Goal: Submit feedback/report problem: Submit feedback/report problem

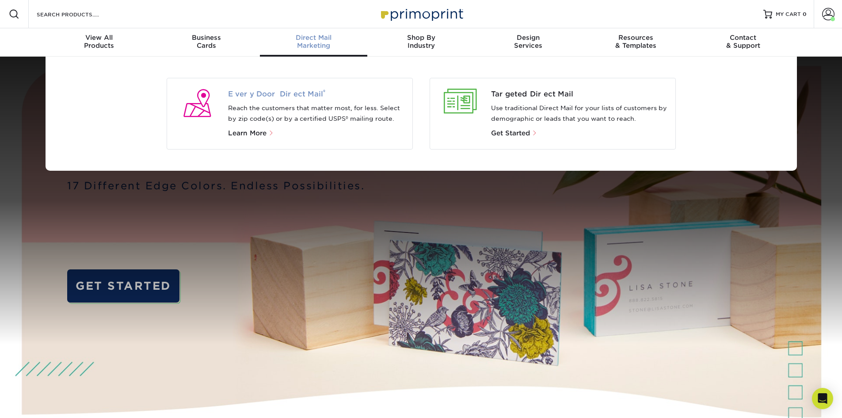
click at [293, 94] on span "Every Door Direct Mail ®" at bounding box center [316, 94] width 177 height 11
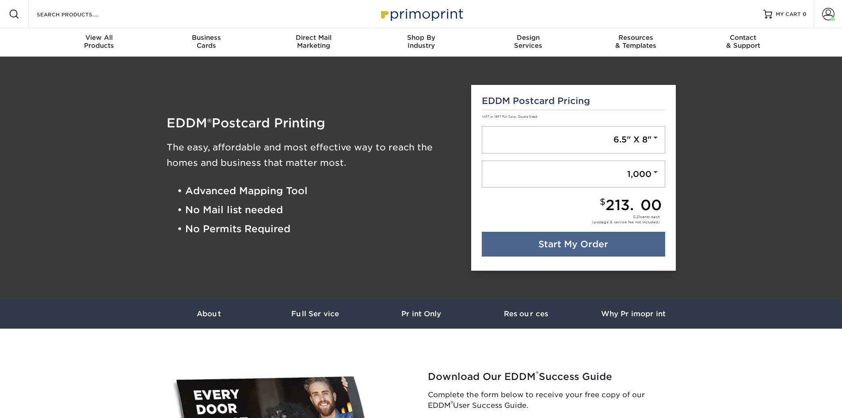
click at [570, 125] on div "EDDM Postcard Pricing 14PT or 16PT Full Color, Double Sided 6.5" X 8" 6.5" X 8"…" at bounding box center [573, 178] width 205 height 186
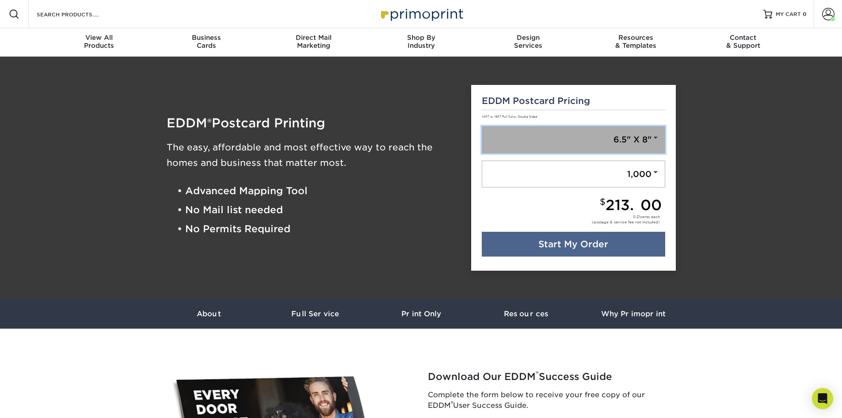
click at [574, 133] on link "6.5" X 8"" at bounding box center [573, 139] width 183 height 27
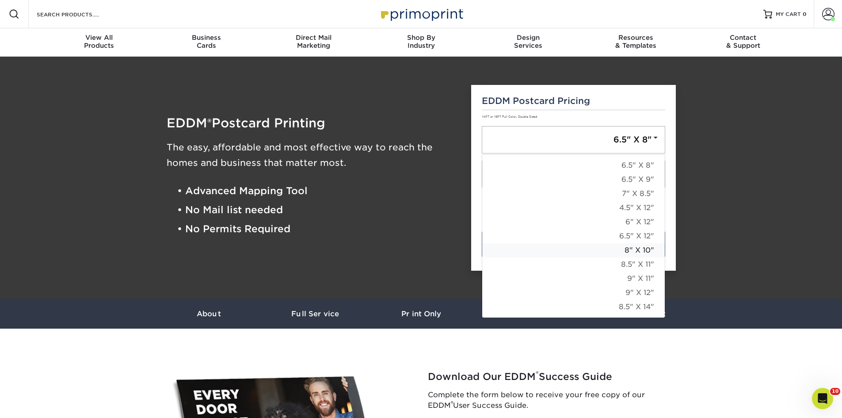
click at [626, 248] on link "8" X 10"" at bounding box center [573, 250] width 183 height 14
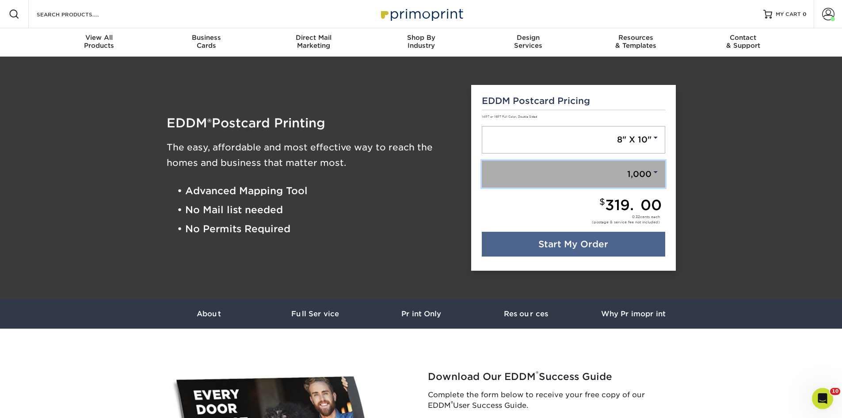
click at [636, 166] on link "1,000" at bounding box center [573, 173] width 183 height 27
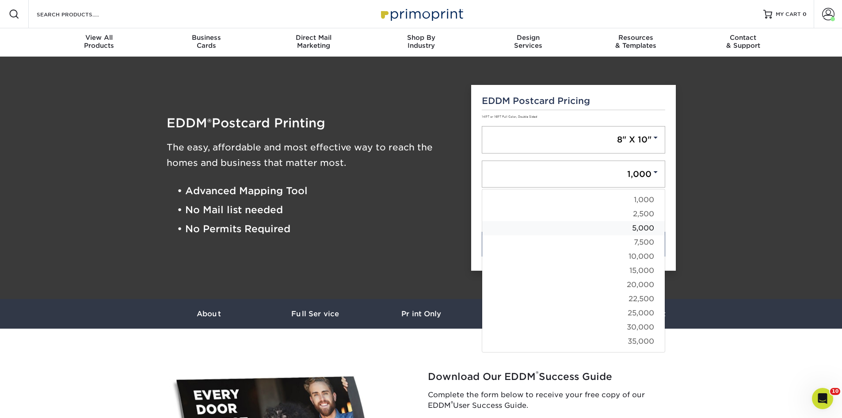
click at [639, 231] on link "5,000" at bounding box center [573, 228] width 183 height 14
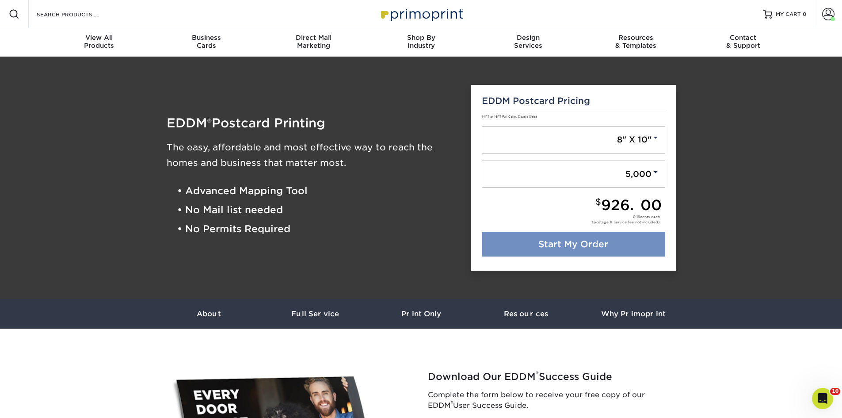
click at [623, 240] on link "Start My Order" at bounding box center [573, 244] width 183 height 25
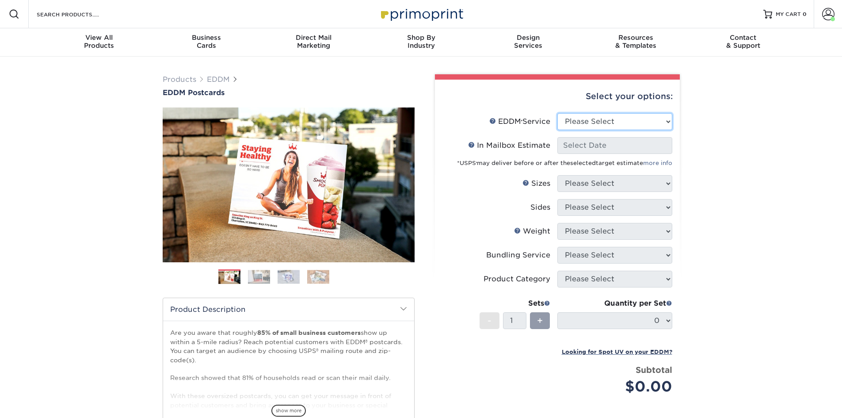
click at [647, 120] on select "Please Select Full Service Print Only" at bounding box center [614, 121] width 115 height 17
select select "full_service"
click at [557, 113] on select "Please Select Full Service Print Only" at bounding box center [614, 121] width 115 height 17
select select "-1"
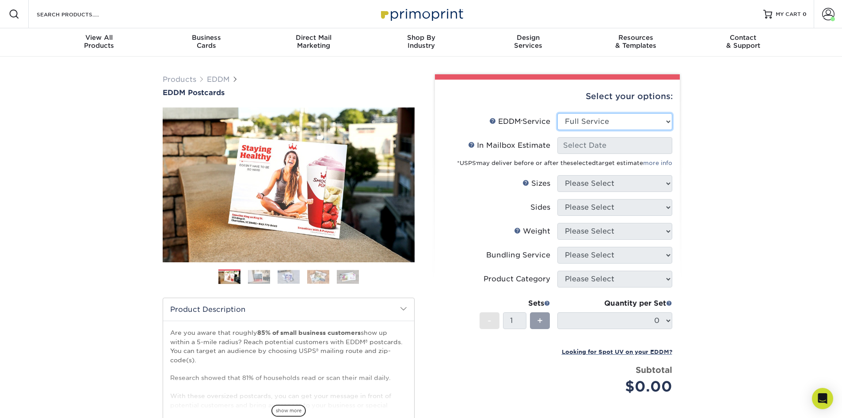
select select "-1"
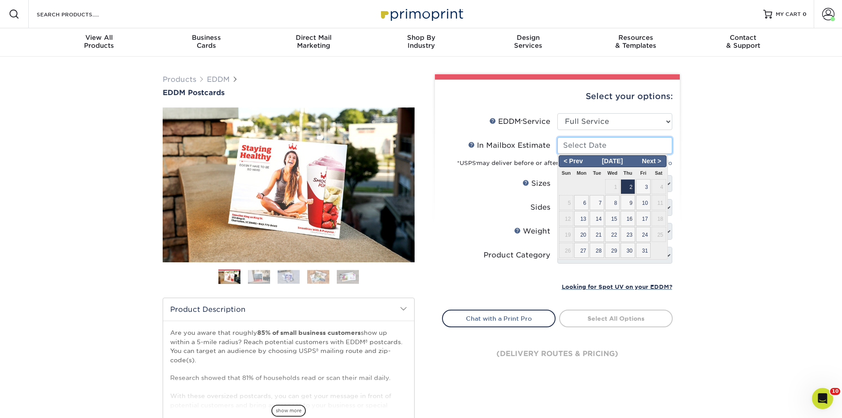
click at [619, 152] on input "In Mailbox Estimate Help In Mailbox Estimate" at bounding box center [614, 145] width 115 height 17
click at [627, 183] on span "2" at bounding box center [628, 186] width 15 height 15
type input "2025-10-02"
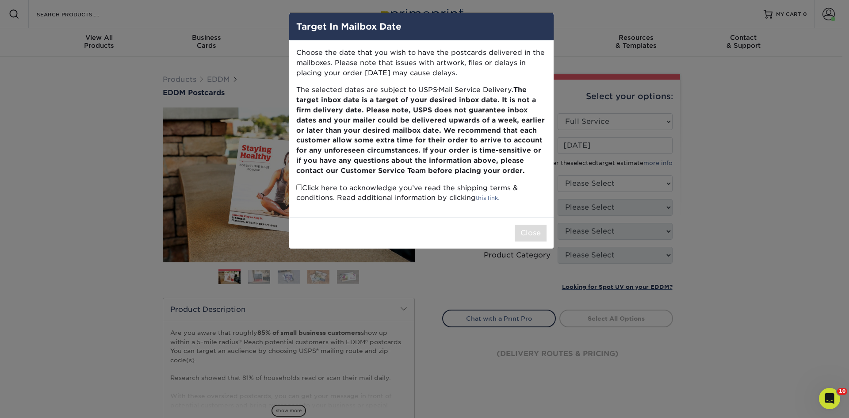
click at [296, 187] on input "checkbox" at bounding box center [299, 187] width 6 height 6
checkbox input "true"
click at [525, 226] on button "Close" at bounding box center [530, 233] width 32 height 17
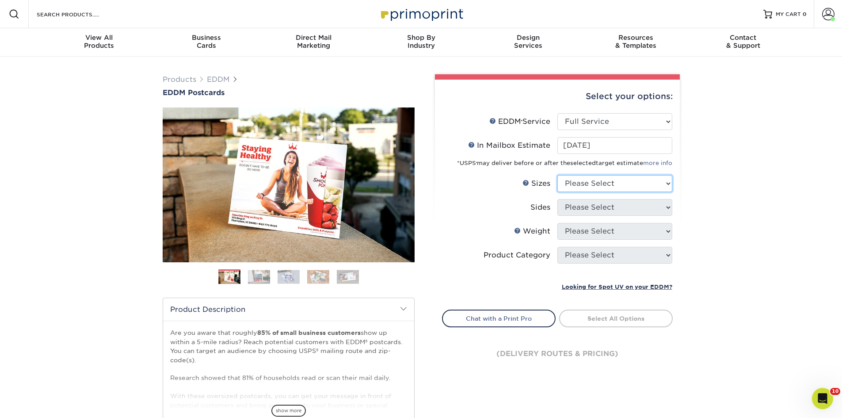
click at [583, 187] on select "Please Select 4.5" x 12" 6" x 12" 6.5" x 8" 6.5" x 9" 6.5" x 12" 7" x 8.5" 8" x…" at bounding box center [614, 183] width 115 height 17
select select "8.00x10.00"
click at [557, 175] on select "Please Select 4.5" x 12" 6" x 12" 6.5" x 8" 6.5" x 9" 6.5" x 12" 7" x 8.5" 8" x…" at bounding box center [614, 183] width 115 height 17
click at [609, 201] on select "Please Select Print Both Sides Print Front Only" at bounding box center [614, 207] width 115 height 17
select select "13abbda7-1d64-4f25-8bb2-c179b224825d"
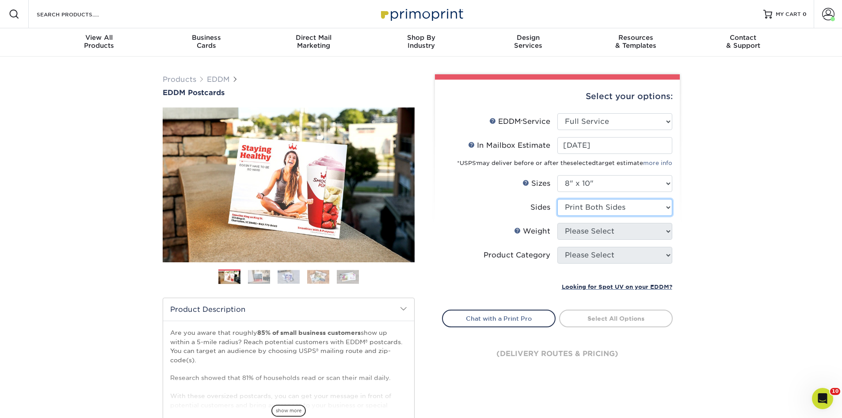
click at [557, 199] on select "Please Select Print Both Sides Print Front Only" at bounding box center [614, 207] width 115 height 17
click at [608, 230] on select "Please Select 16PT 14PT" at bounding box center [614, 231] width 115 height 17
select select "14PT"
click at [557, 223] on select "Please Select 16PT 14PT" at bounding box center [614, 231] width 115 height 17
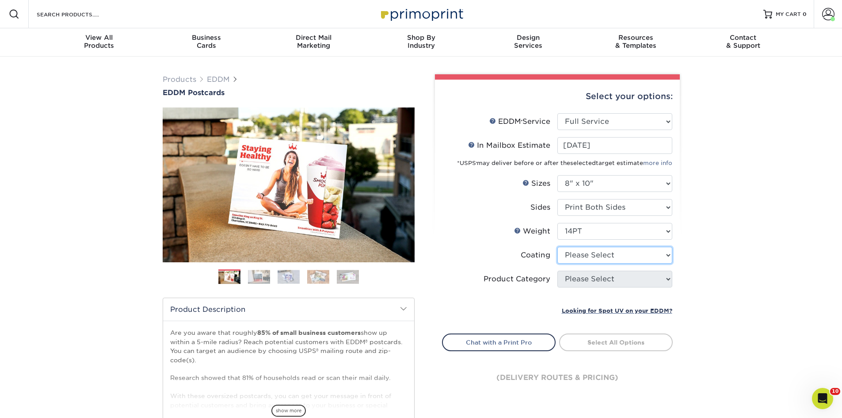
click at [612, 255] on select at bounding box center [614, 255] width 115 height 17
select select "121bb7b5-3b4d-429f-bd8d-bbf80e953313"
click at [557, 247] on select at bounding box center [614, 255] width 115 height 17
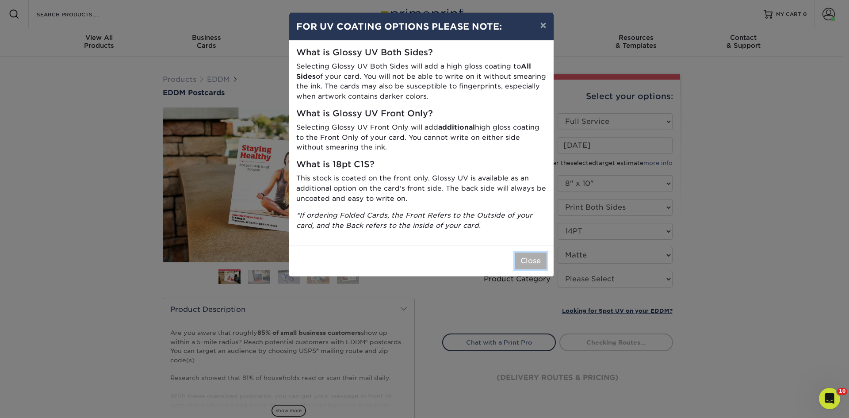
click at [521, 258] on button "Close" at bounding box center [530, 260] width 32 height 17
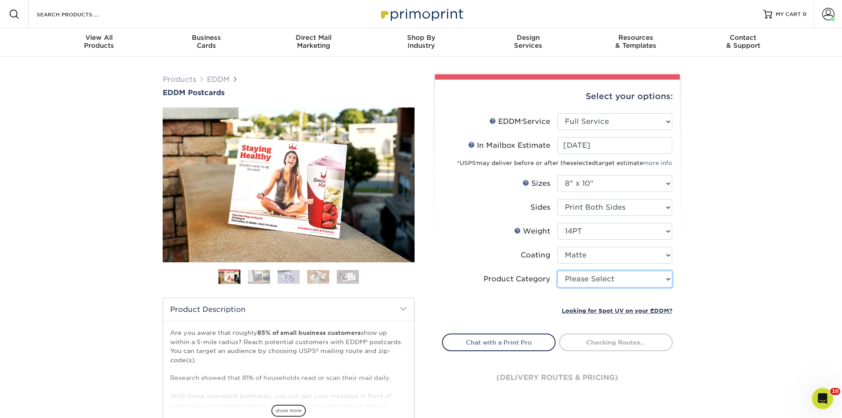
click at [601, 278] on select "Please Select Sell Sheets" at bounding box center [614, 278] width 115 height 17
select select "eddd4a87-9082-47bb-843b-3bca55f6c842"
click at [557, 270] on select "Please Select Sell Sheets" at bounding box center [614, 278] width 115 height 17
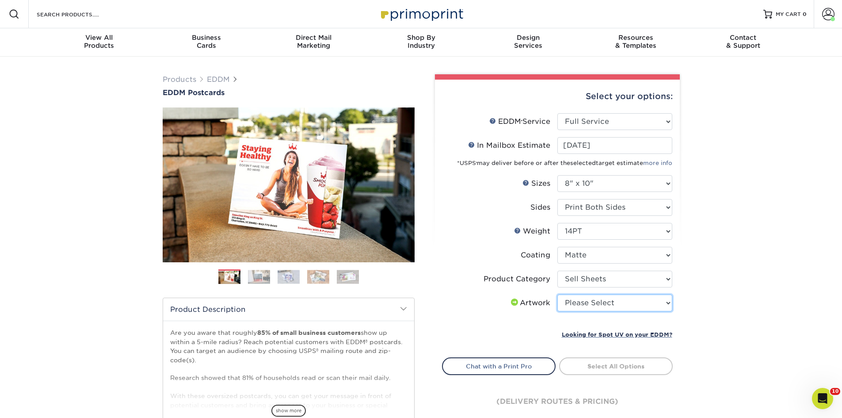
click at [613, 299] on select "Please Select I will upload files I need a design - $150" at bounding box center [614, 302] width 115 height 17
select select "upload"
click at [557, 294] on select "Please Select I will upload files I need a design - $150" at bounding box center [614, 302] width 115 height 17
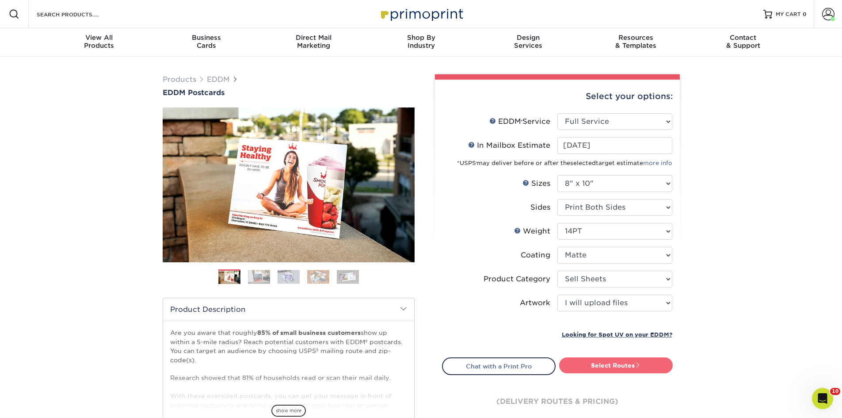
click at [646, 360] on link "Select Routes" at bounding box center [616, 365] width 114 height 16
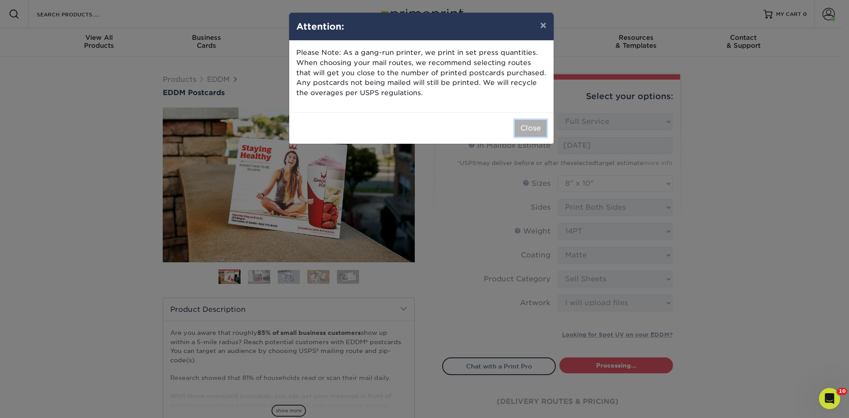
click at [537, 129] on button "Close" at bounding box center [530, 128] width 32 height 17
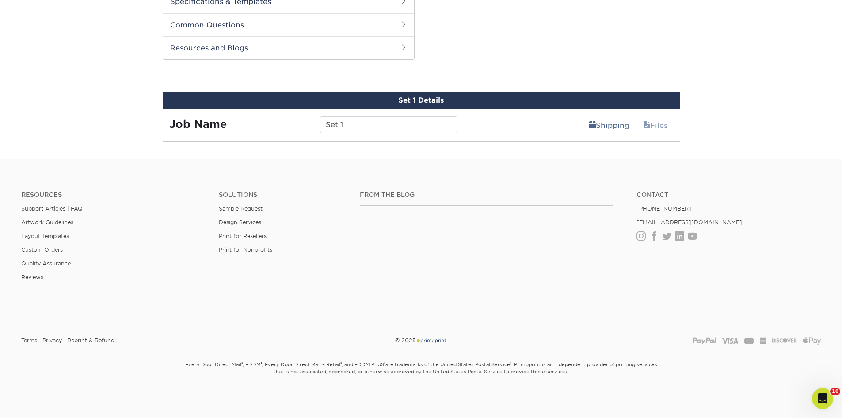
scroll to position [427, 0]
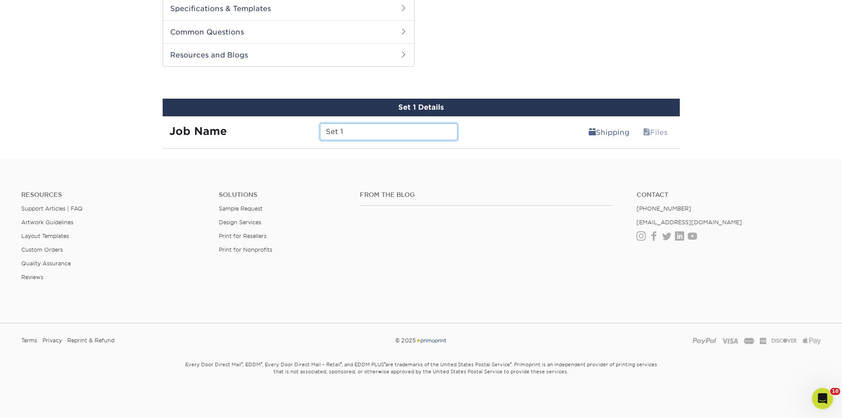
click at [371, 129] on input "Set 1" at bounding box center [388, 131] width 137 height 17
type input "23 Pavona - CS"
click at [619, 136] on link "Shipping" at bounding box center [609, 132] width 52 height 18
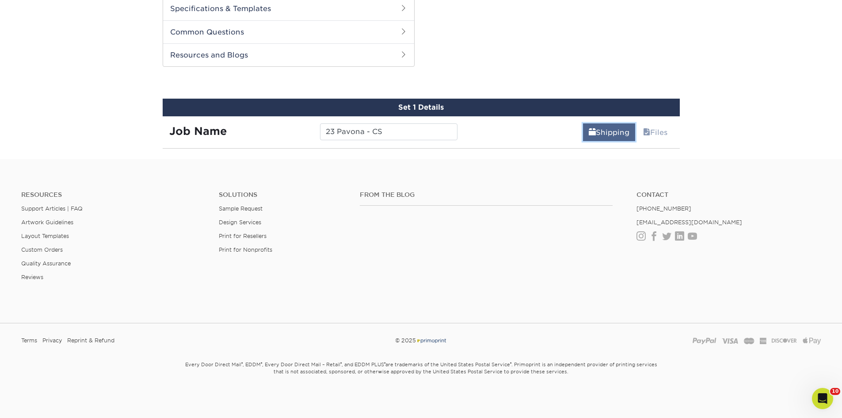
click at [619, 136] on link "Shipping" at bounding box center [609, 132] width 52 height 18
click at [655, 130] on link "Files" at bounding box center [655, 132] width 36 height 18
click at [625, 133] on link "Shipping" at bounding box center [609, 132] width 52 height 18
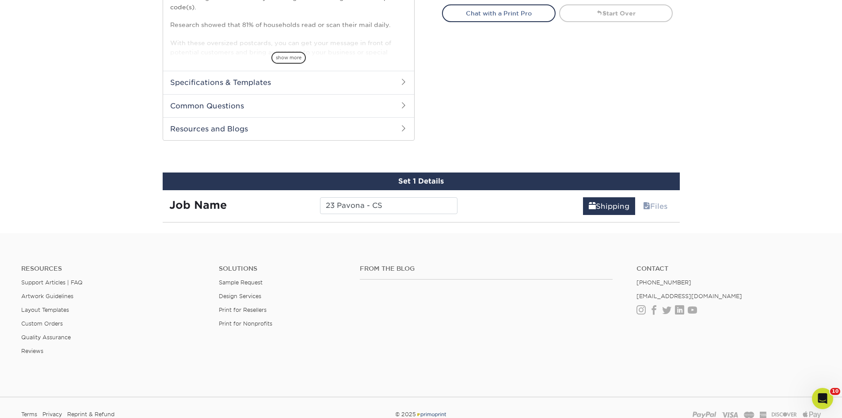
scroll to position [382, 0]
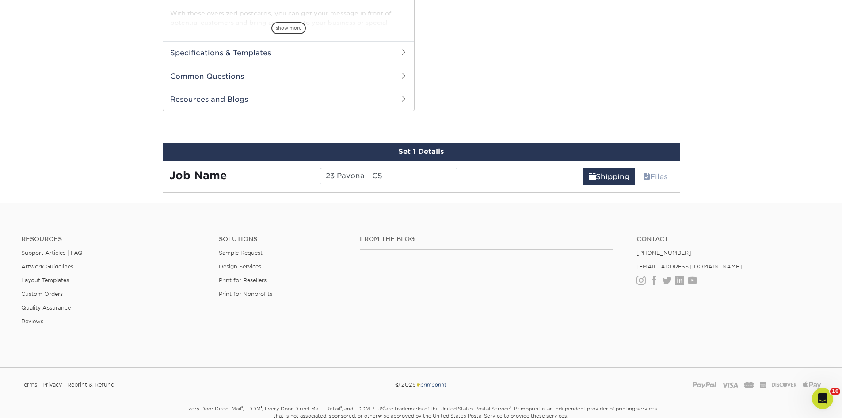
click at [754, 229] on div "Resources Support Articles | FAQ Artwork Guidelines Layout Templates Custom Ord…" at bounding box center [421, 287] width 842 height 146
click at [821, 393] on icon "Open Intercom Messenger" at bounding box center [821, 397] width 15 height 15
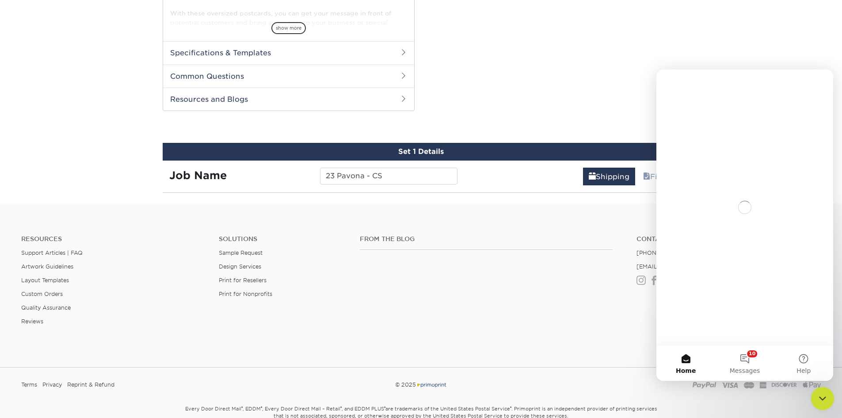
scroll to position [0, 0]
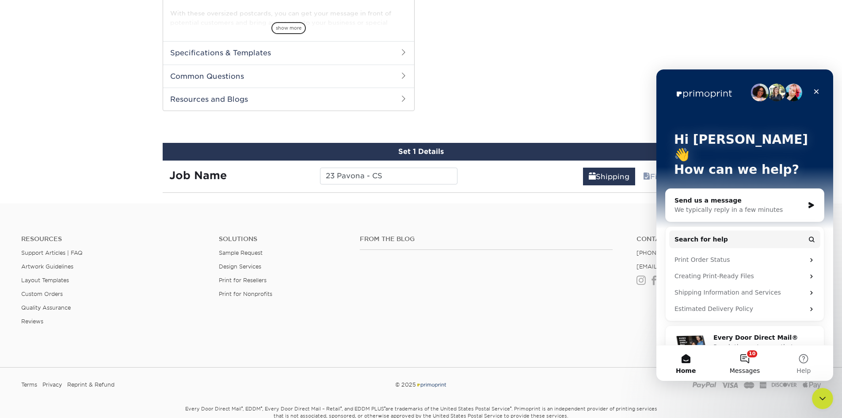
click at [751, 357] on button "10 Messages" at bounding box center [744, 362] width 59 height 35
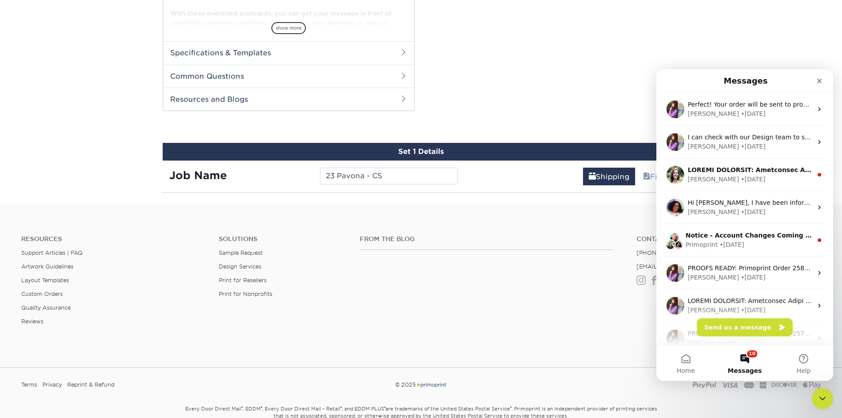
click at [751, 324] on button "Send us a message" at bounding box center [744, 327] width 95 height 18
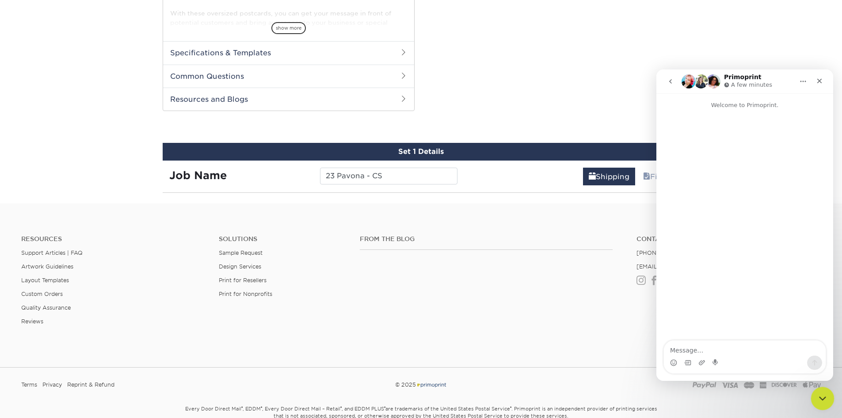
click at [819, 399] on icon "Close Intercom Messenger" at bounding box center [821, 397] width 11 height 11
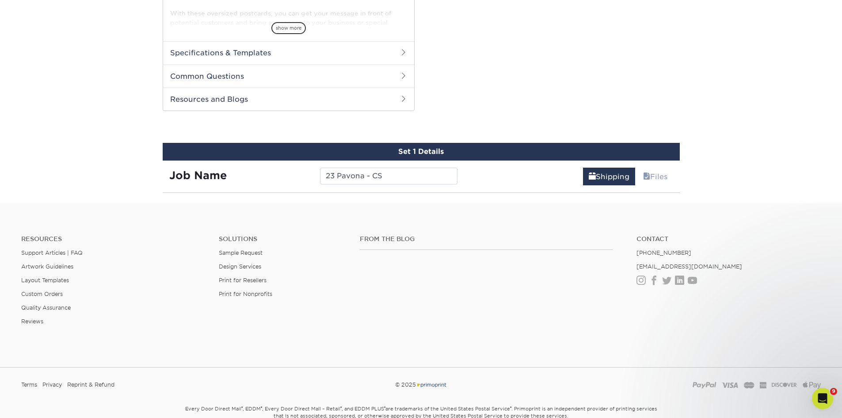
click at [797, 235] on h4 "Contact" at bounding box center [728, 239] width 184 height 8
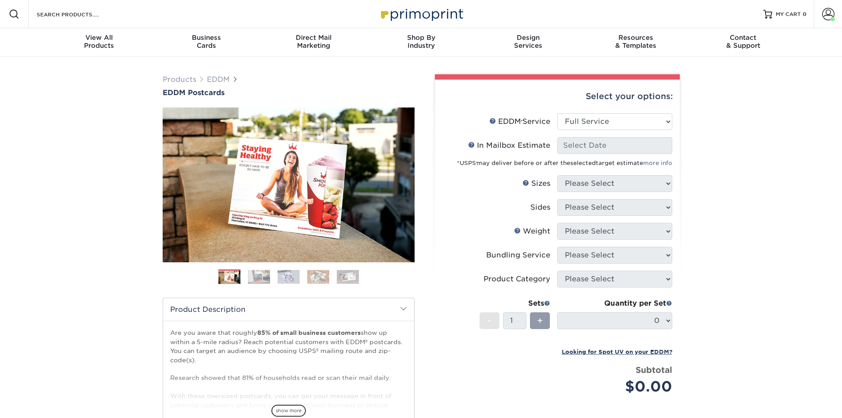
select select "full_service"
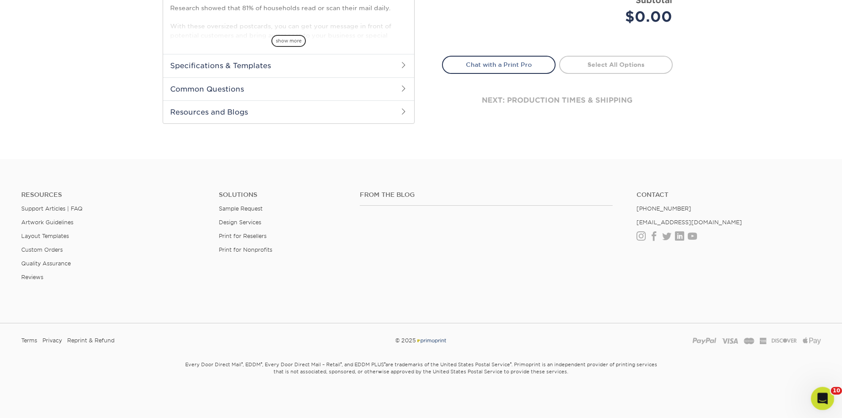
click at [816, 395] on icon "Open Intercom Messenger" at bounding box center [821, 397] width 15 height 15
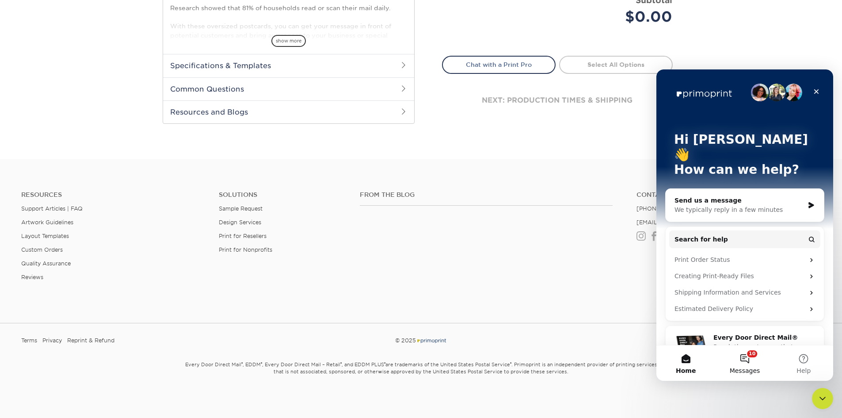
click at [752, 354] on button "10 Messages" at bounding box center [744, 362] width 59 height 35
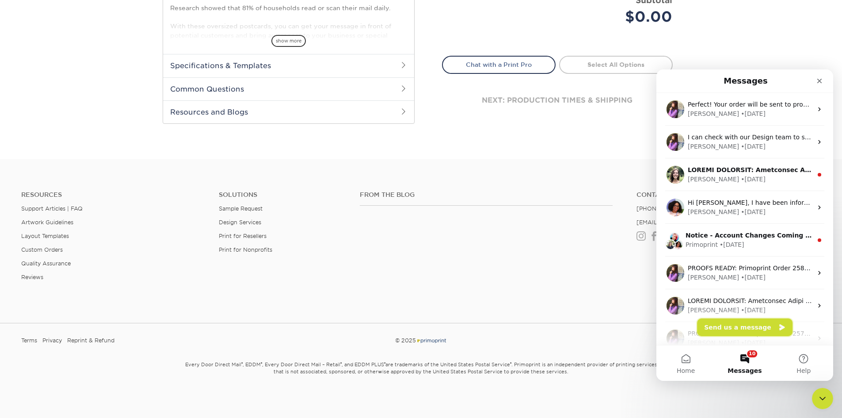
click at [744, 319] on button "Send us a message" at bounding box center [744, 327] width 95 height 18
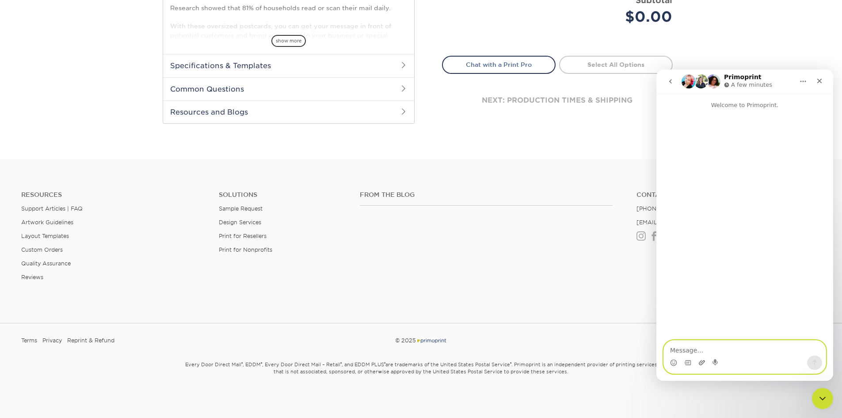
click at [701, 364] on icon "Upload attachment" at bounding box center [701, 362] width 7 height 7
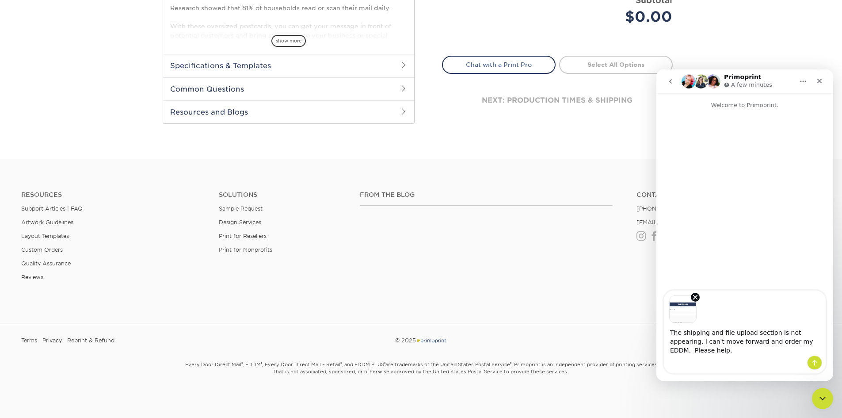
type textarea "The shipping and file upload section is not appearing. I can't move forward and…"
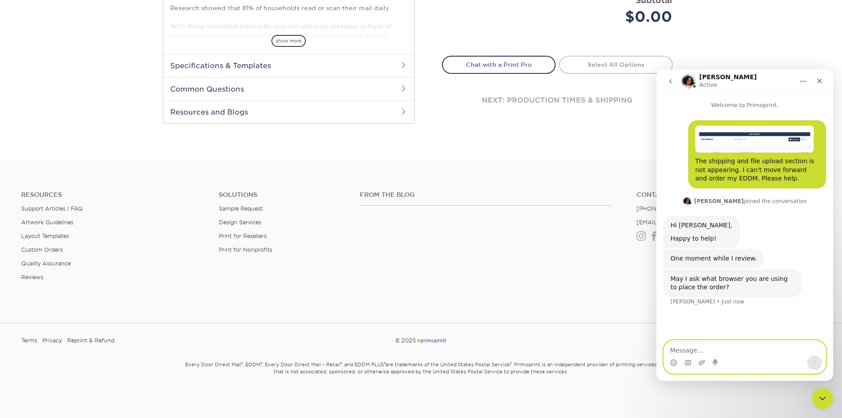
click at [734, 350] on textarea "Message…" at bounding box center [745, 347] width 162 height 15
type textarea "I've tried it on Chrome and Edge."
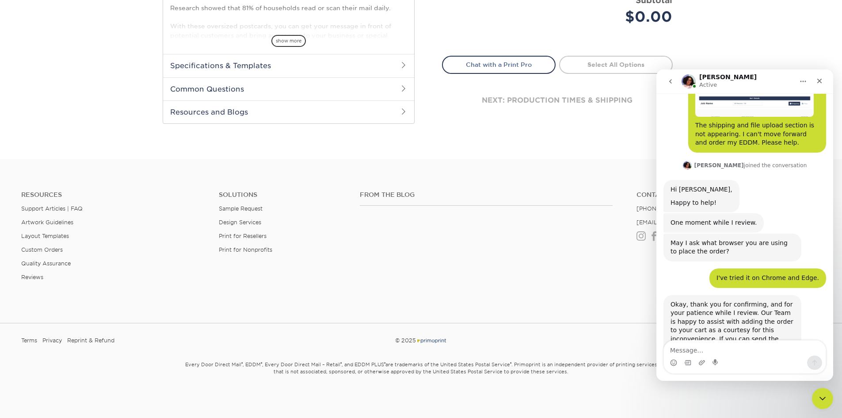
scroll to position [71, 0]
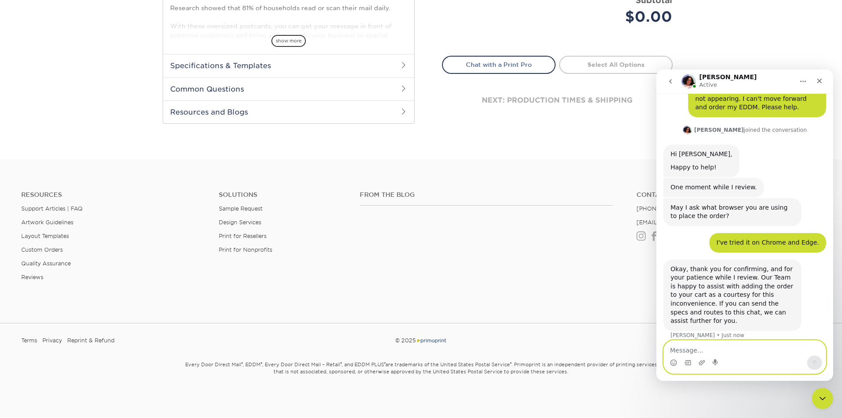
click at [738, 348] on textarea "Message…" at bounding box center [745, 347] width 162 height 15
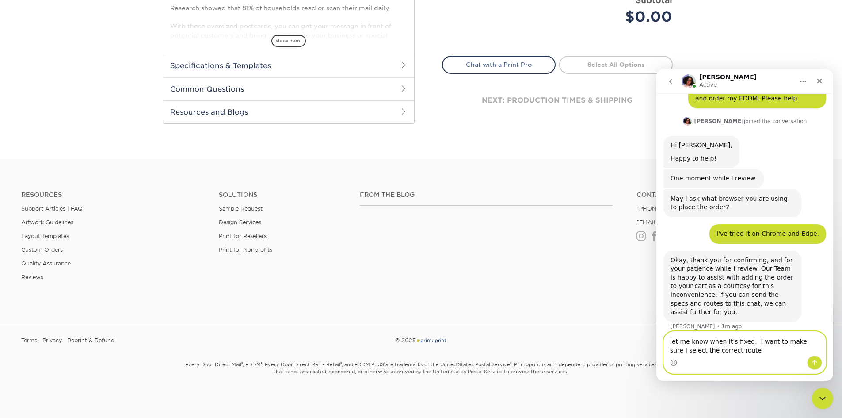
type textarea "let me know when It's fixed. I want to make sure I select the correct routes"
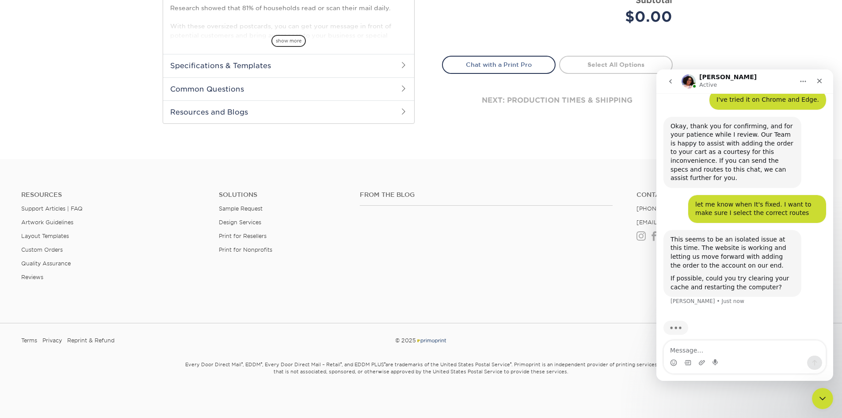
scroll to position [214, 0]
click at [826, 396] on icon "Close Intercom Messenger" at bounding box center [821, 397] width 11 height 11
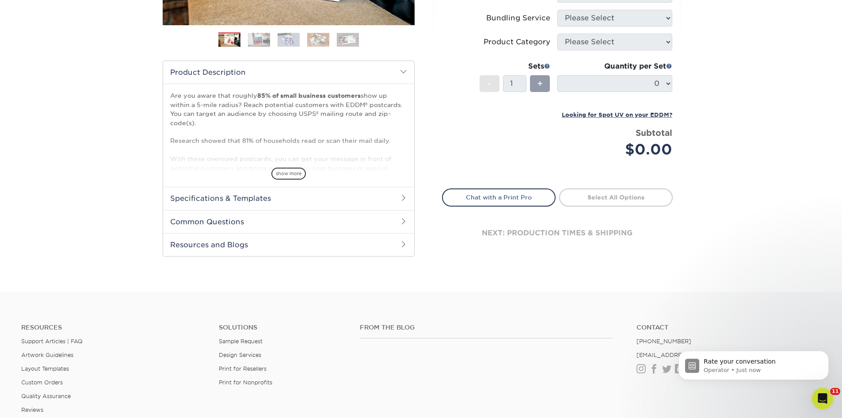
scroll to position [370, 0]
